Goal: Information Seeking & Learning: Learn about a topic

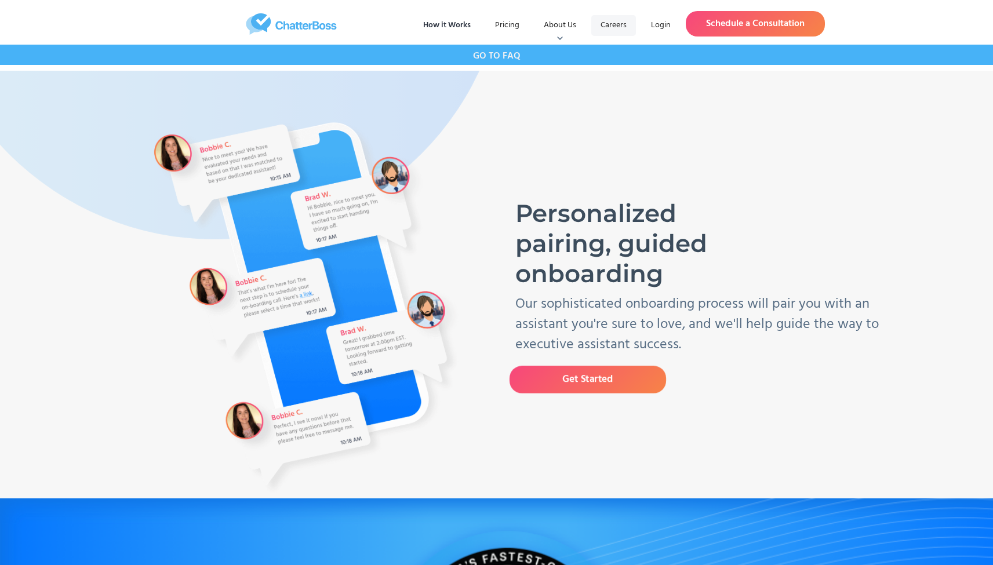
click at [615, 25] on link "Careers" at bounding box center [613, 25] width 45 height 21
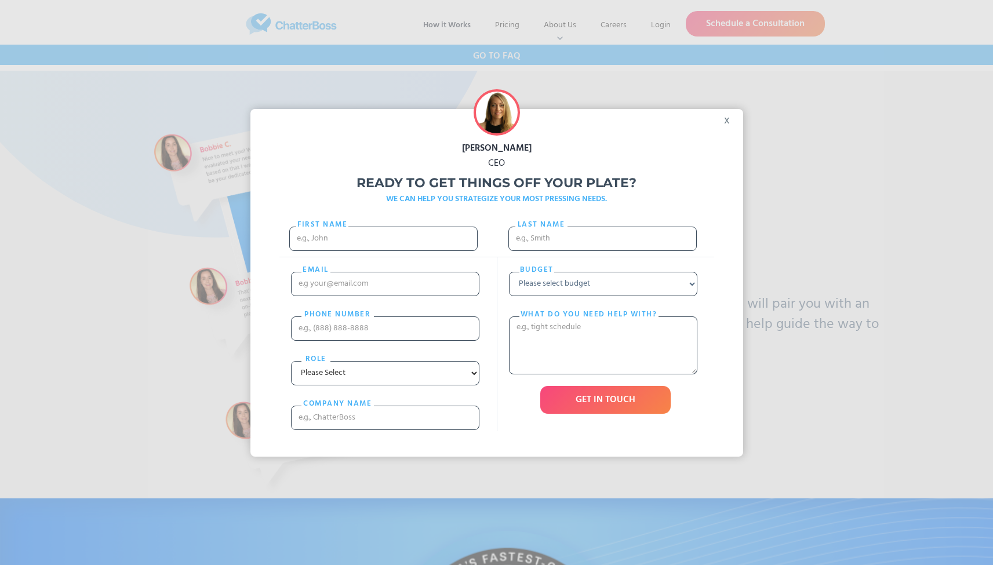
click at [727, 121] on div "x" at bounding box center [730, 117] width 26 height 17
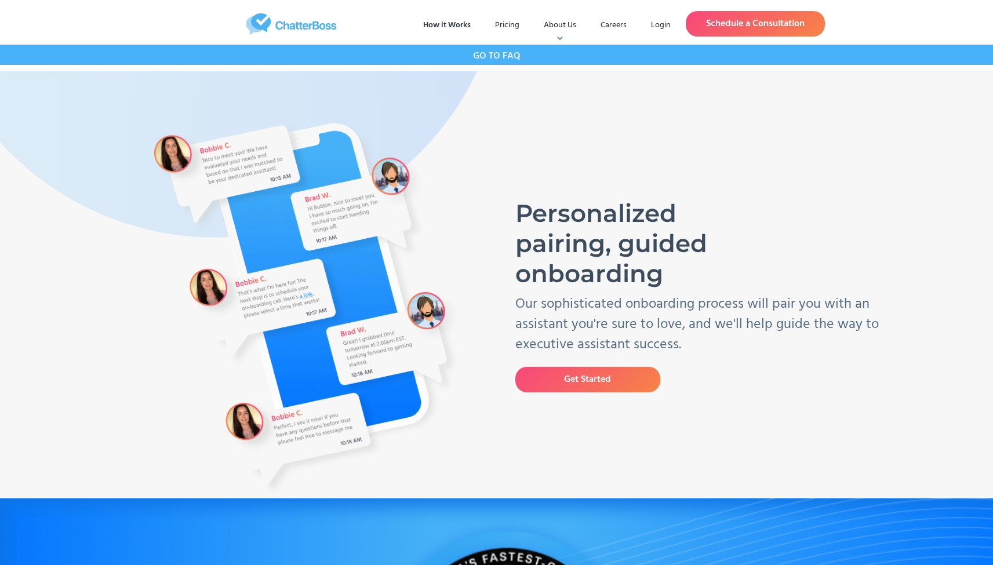
click at [499, 57] on strong "GO TO FAQ" at bounding box center [497, 56] width 48 height 15
click at [436, 21] on link "How it Works" at bounding box center [447, 25] width 66 height 21
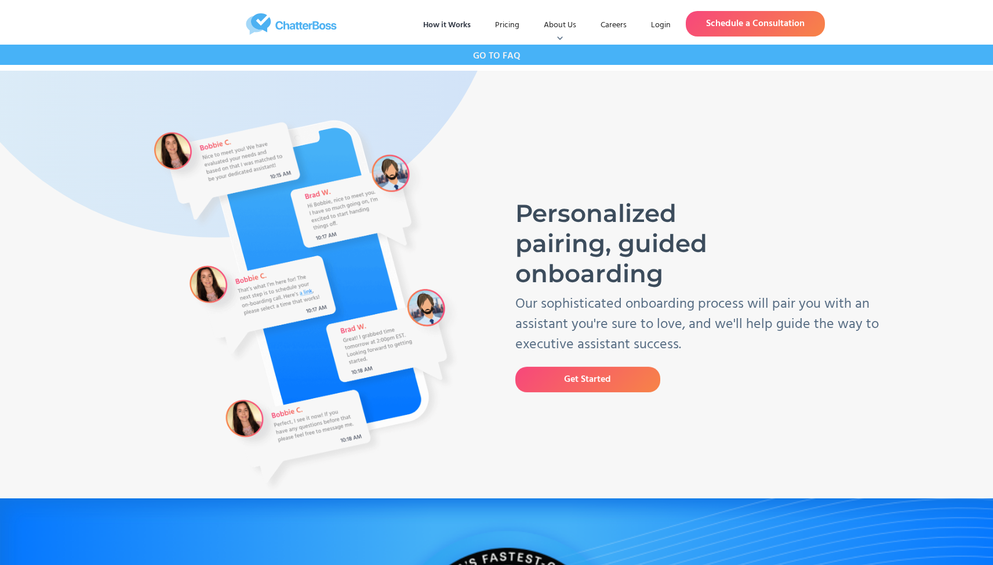
click at [260, 20] on img "home" at bounding box center [291, 23] width 229 height 21
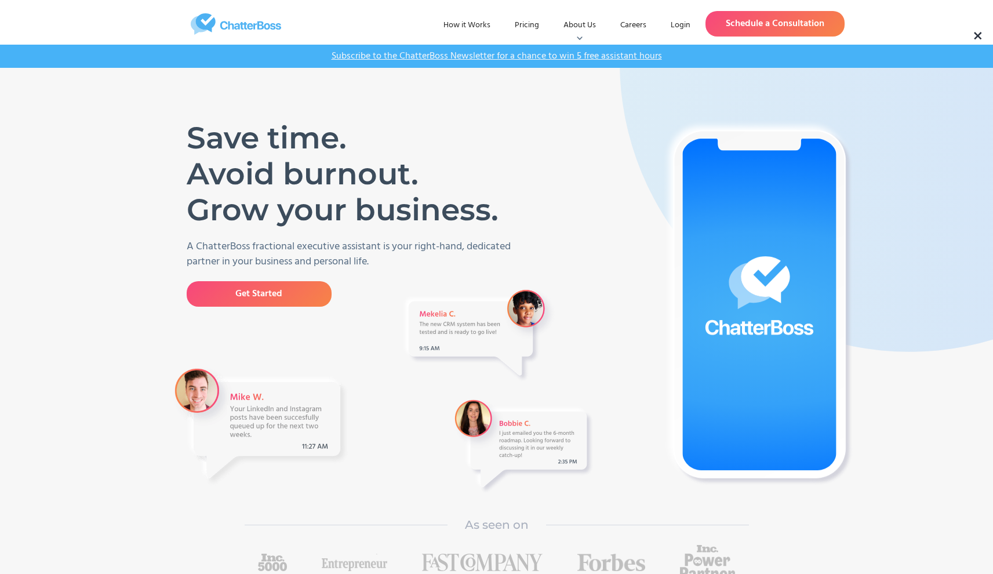
click at [260, 24] on img "home" at bounding box center [236, 23] width 174 height 21
click at [536, 29] on link "Pricing" at bounding box center [526, 25] width 43 height 21
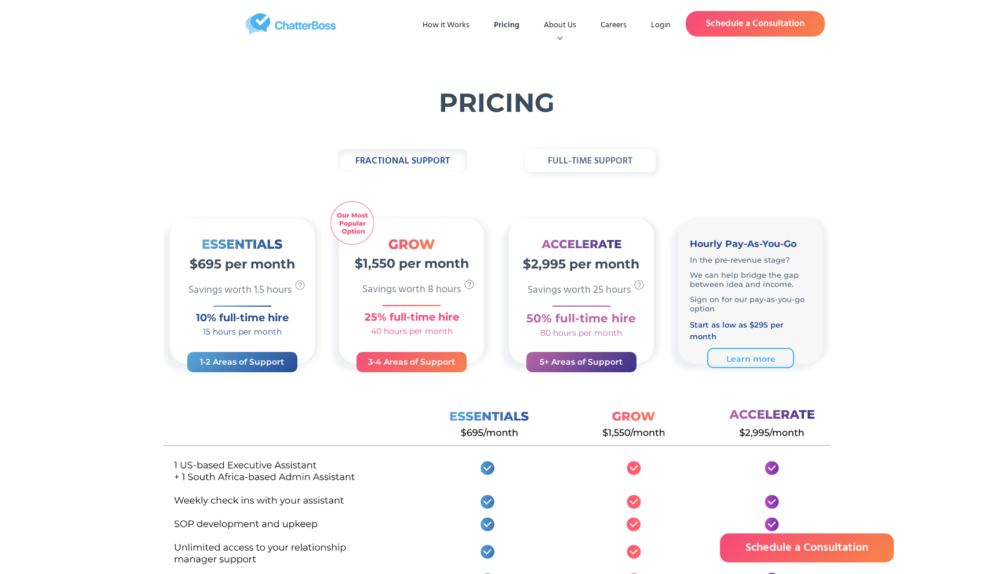
click at [436, 162] on strong "fractional support" at bounding box center [402, 161] width 94 height 15
click at [583, 158] on strong "full-time support" at bounding box center [590, 161] width 85 height 15
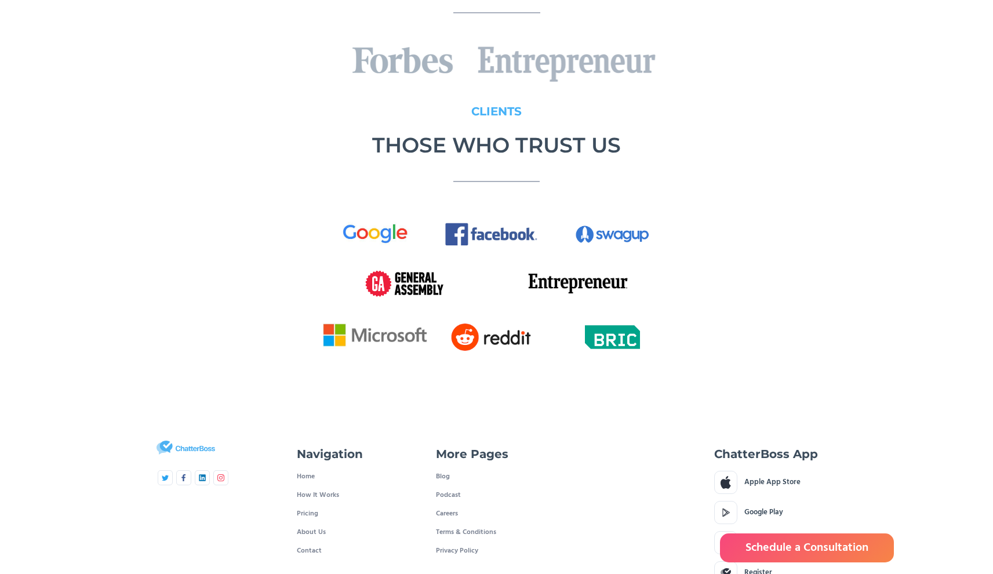
scroll to position [1406, 0]
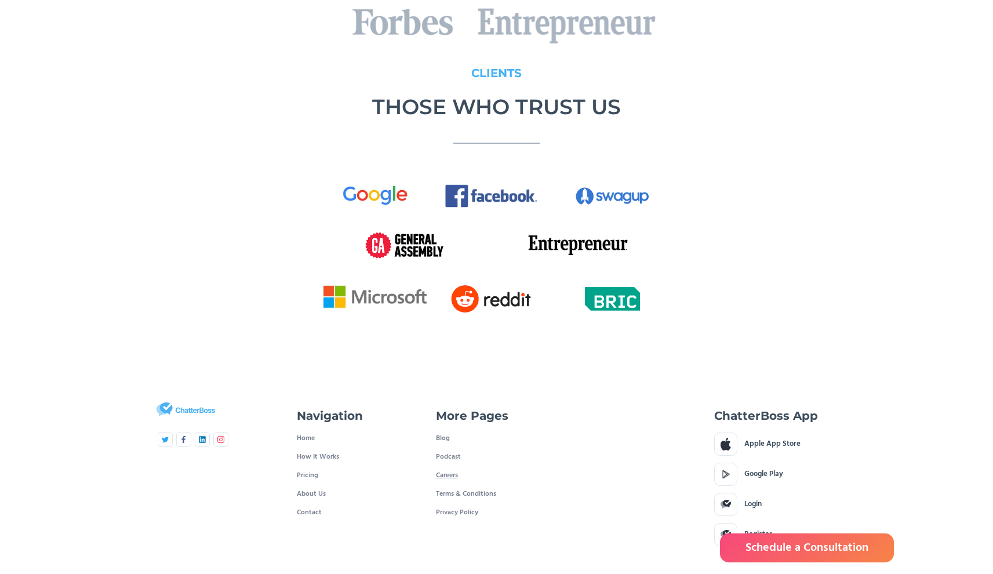
click at [453, 466] on link "Careers" at bounding box center [447, 475] width 22 height 19
